Goal: Transaction & Acquisition: Book appointment/travel/reservation

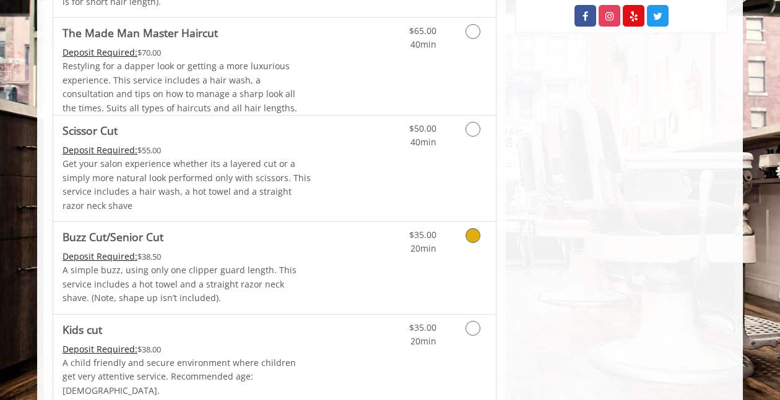
scroll to position [586, 0]
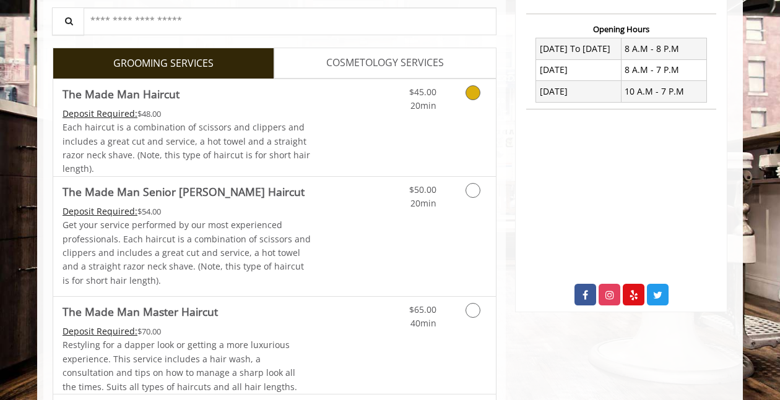
click at [344, 131] on link "Discounted Price" at bounding box center [348, 127] width 74 height 97
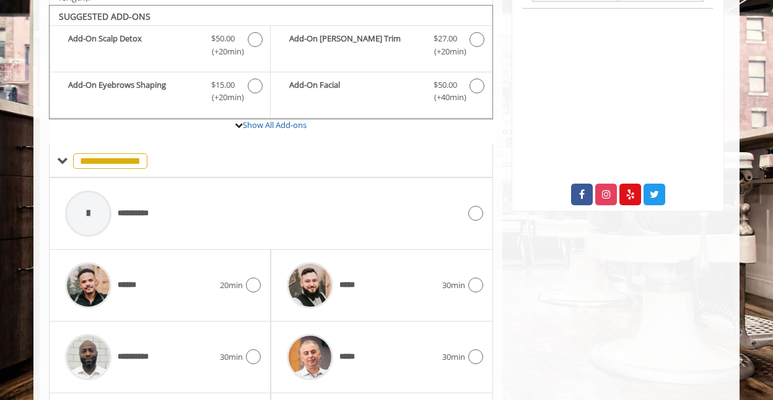
scroll to position [410, 0]
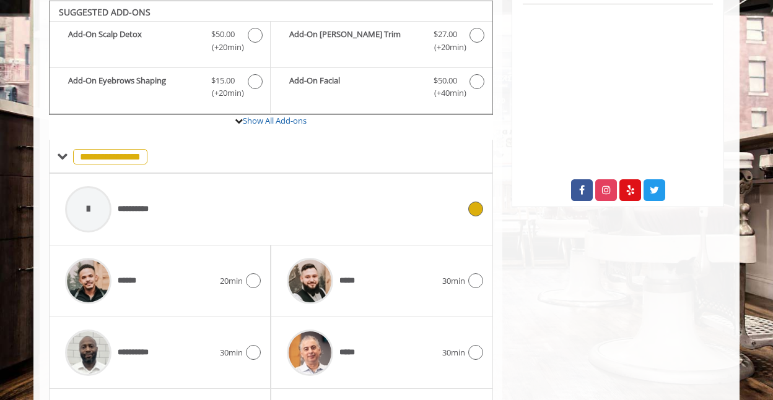
click at [316, 202] on div "**********" at bounding box center [262, 209] width 406 height 59
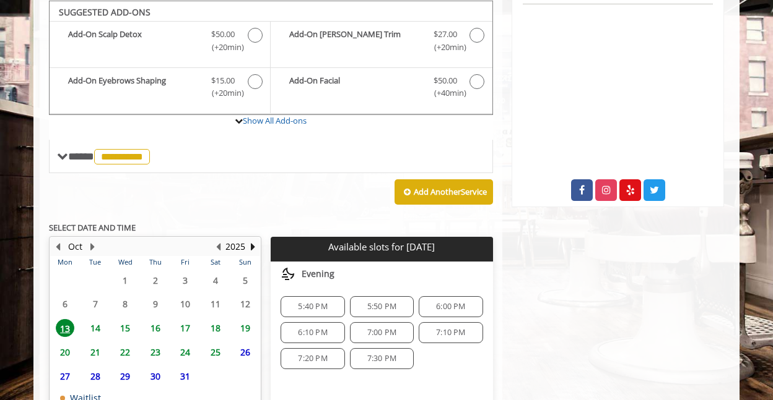
click at [94, 329] on span "14" at bounding box center [95, 328] width 19 height 18
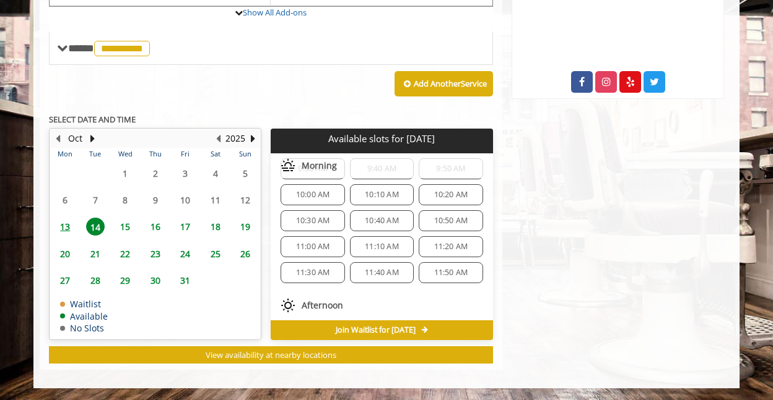
scroll to position [110, 0]
click at [312, 241] on span "11:00 AM" at bounding box center [313, 245] width 34 height 10
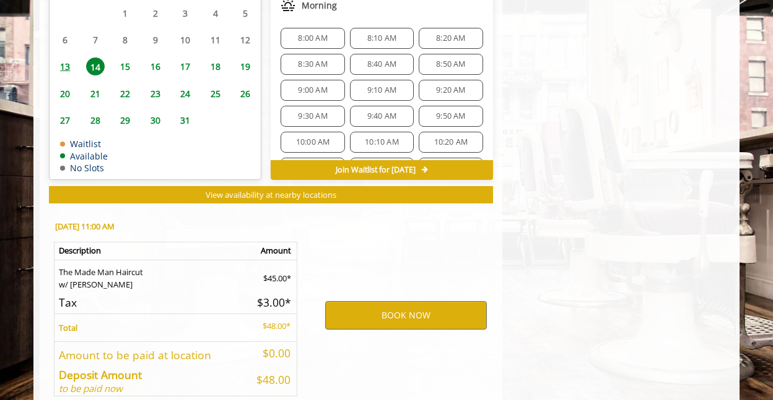
scroll to position [742, 0]
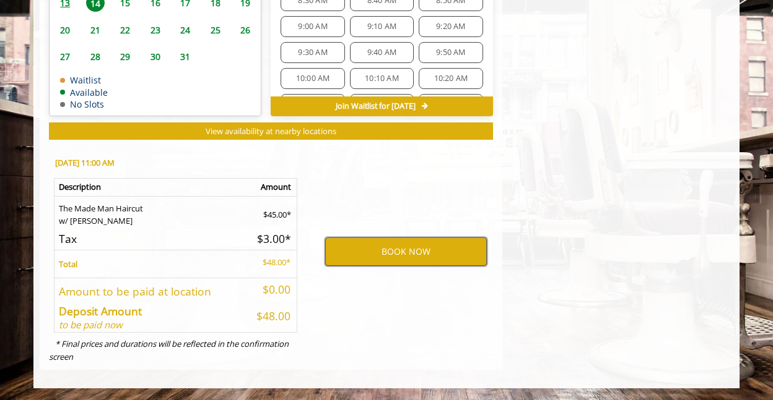
click at [393, 253] on button "BOOK NOW" at bounding box center [406, 252] width 162 height 28
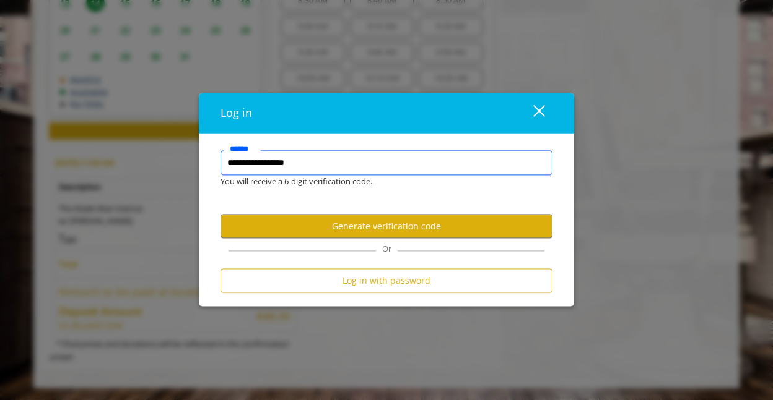
type input "**********"
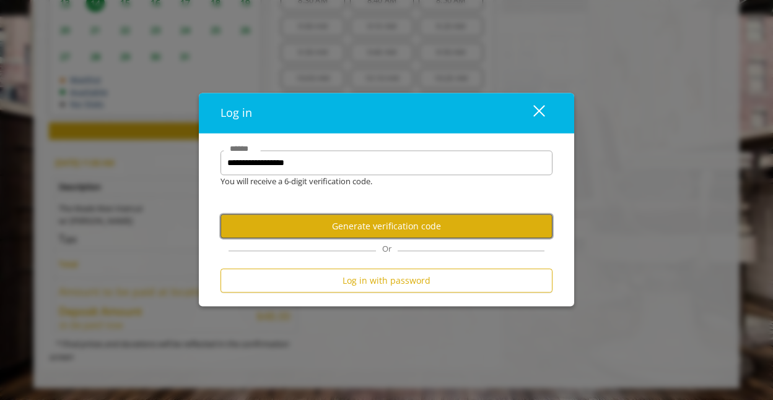
click at [401, 224] on button "Generate verification code" at bounding box center [386, 226] width 332 height 24
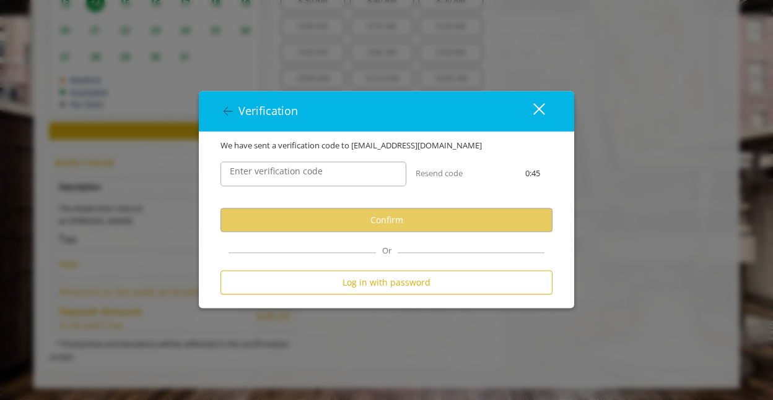
click at [318, 171] on label "Enter verification code" at bounding box center [275, 172] width 105 height 14
click at [318, 171] on input "Enter verification code" at bounding box center [313, 174] width 186 height 25
paste input "******"
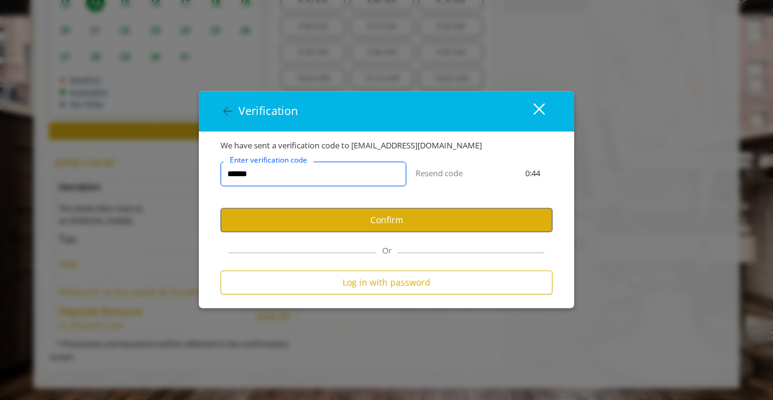
type input "******"
click at [362, 220] on button "Confirm" at bounding box center [386, 220] width 332 height 24
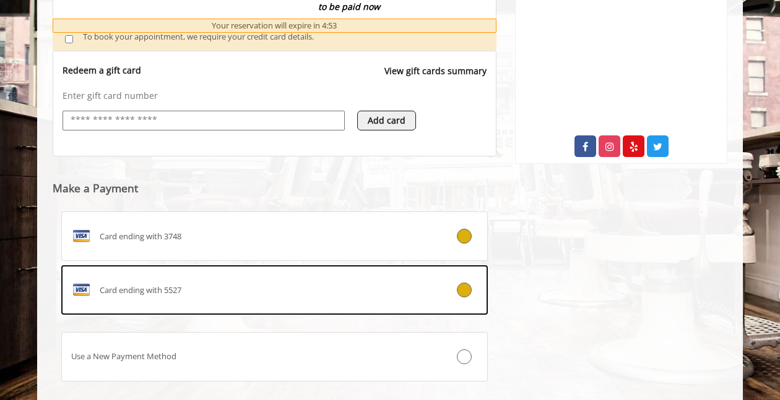
scroll to position [526, 0]
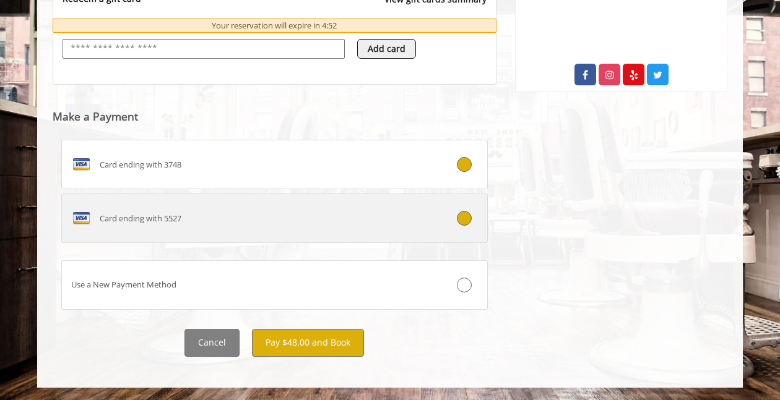
click at [441, 215] on div at bounding box center [451, 218] width 71 height 15
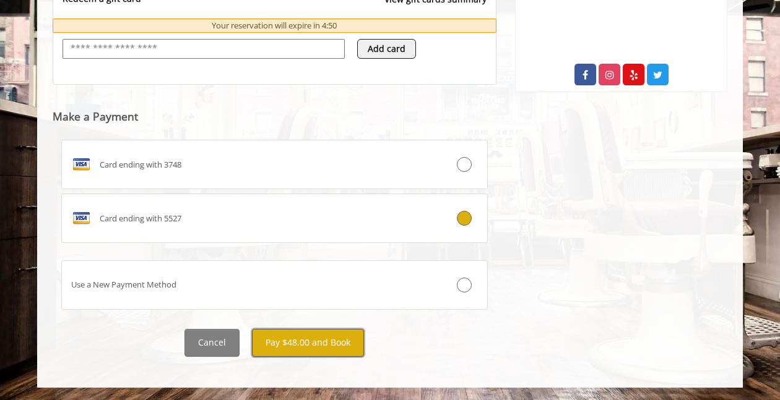
click at [352, 344] on button "Pay $48.00 and Book" at bounding box center [308, 343] width 112 height 28
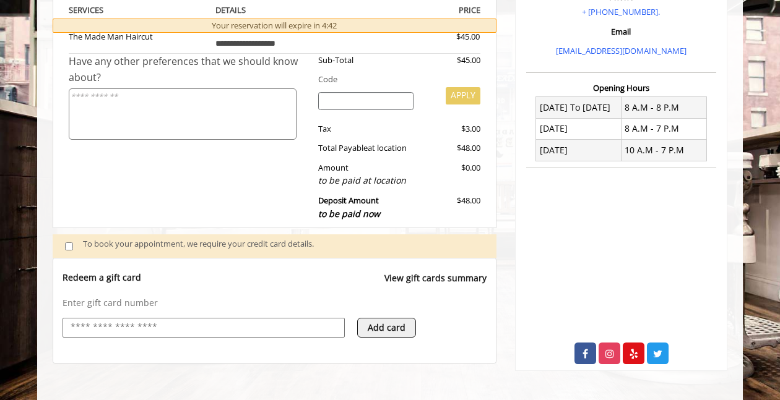
scroll to position [0, 0]
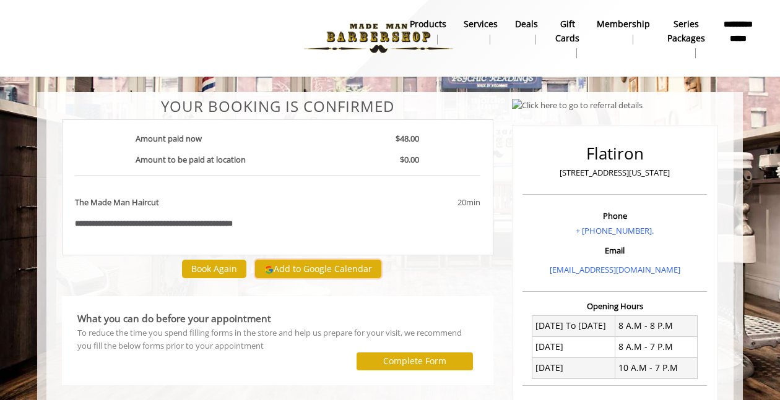
click at [315, 261] on button "Add to Google Calendar" at bounding box center [318, 269] width 126 height 19
